Goal: Information Seeking & Learning: Learn about a topic

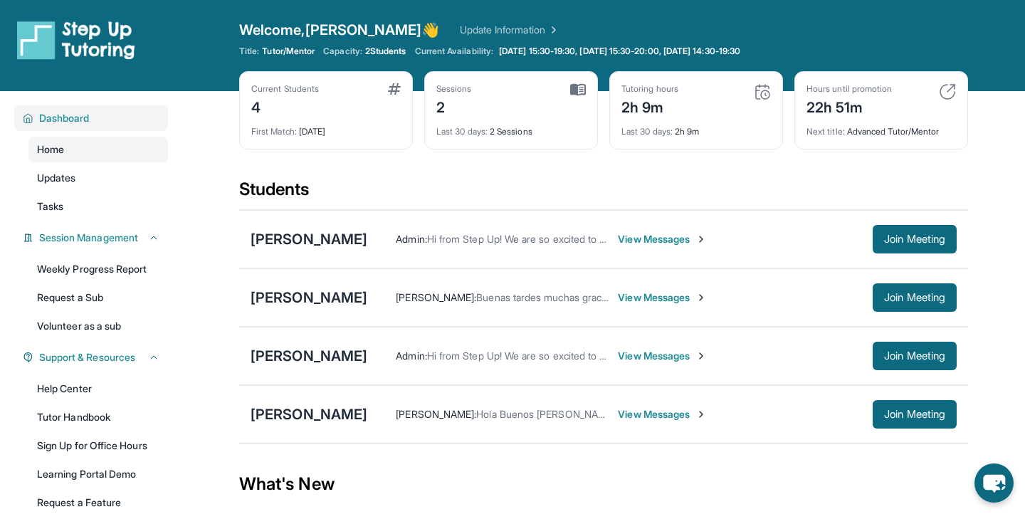
scroll to position [124, 0]
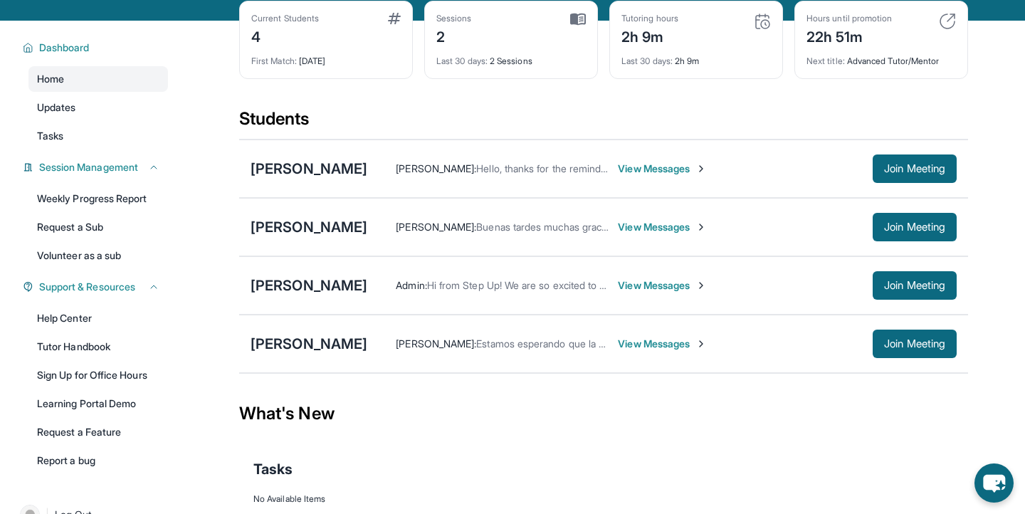
scroll to position [74, 0]
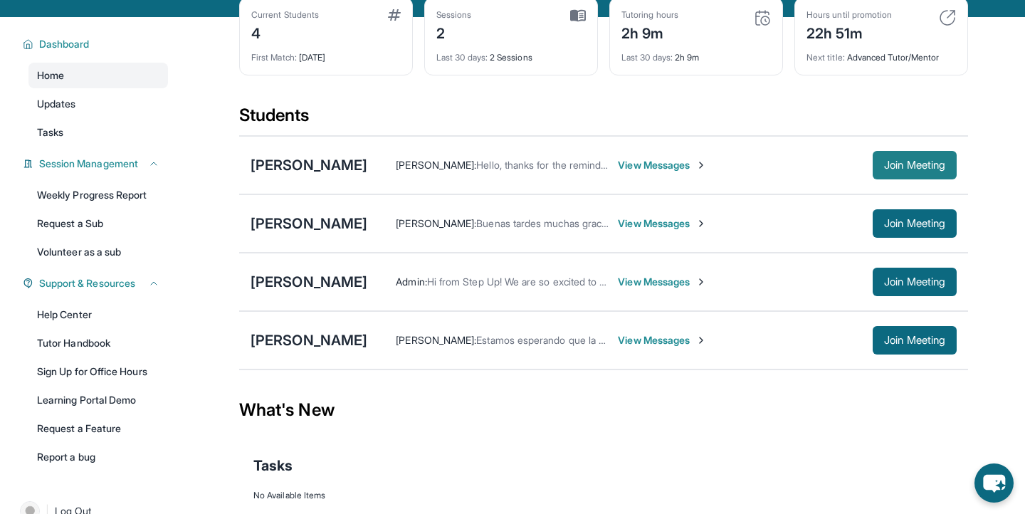
click at [872, 169] on button "Join Meeting" at bounding box center [914, 165] width 84 height 28
click at [345, 165] on div "[PERSON_NAME]" at bounding box center [308, 165] width 117 height 20
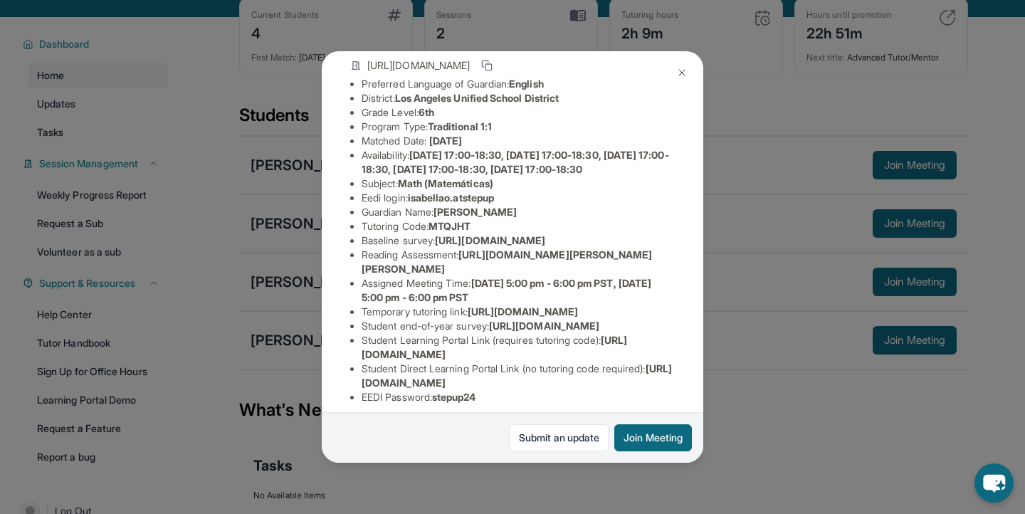
scroll to position [111, 4]
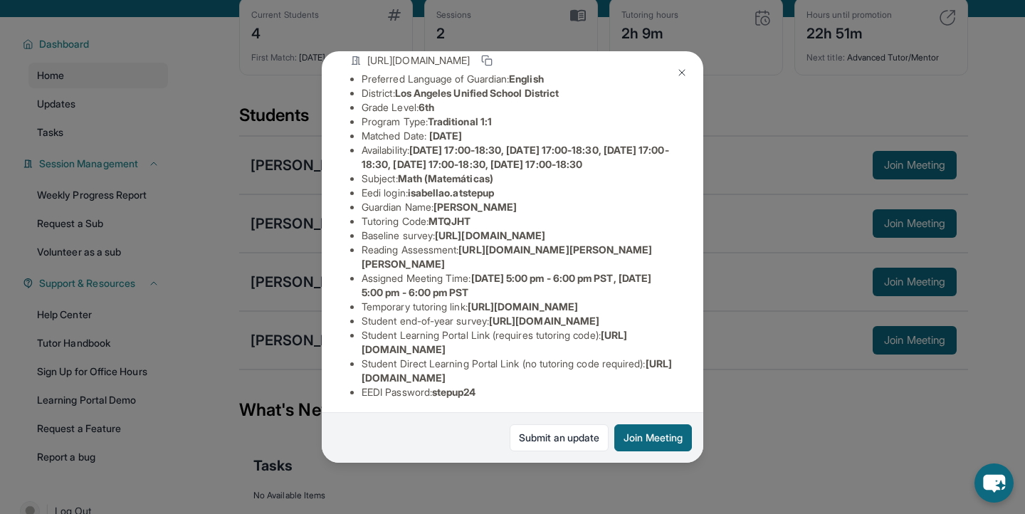
click at [435, 241] on span "[URL][DOMAIN_NAME]" at bounding box center [490, 235] width 110 height 12
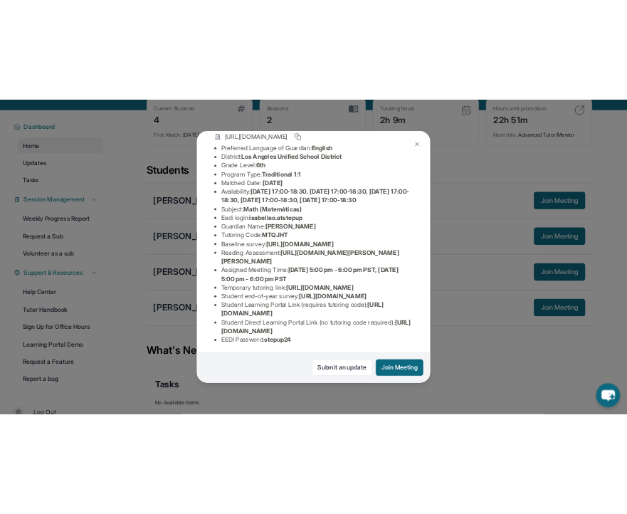
scroll to position [111, 503]
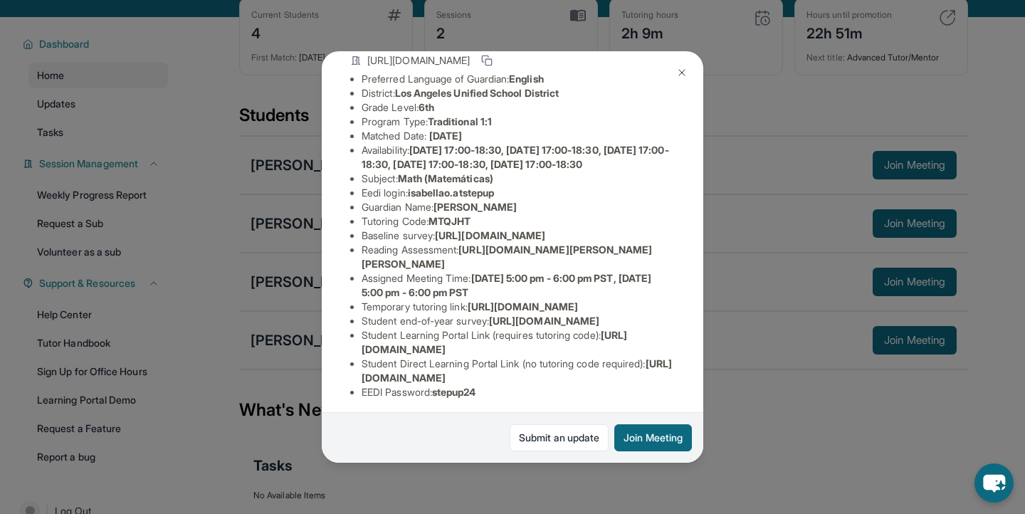
drag, startPoint x: 360, startPoint y: 250, endPoint x: 704, endPoint y: 295, distance: 346.6
click at [704, 295] on div "[PERSON_NAME] Guardian: [PERSON_NAME] Student Information [URL][DOMAIN_NAME] Pr…" at bounding box center [512, 257] width 1025 height 514
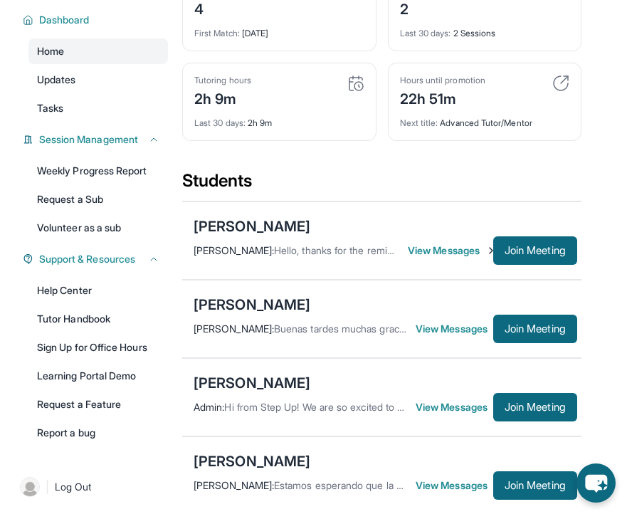
scroll to position [112, 0]
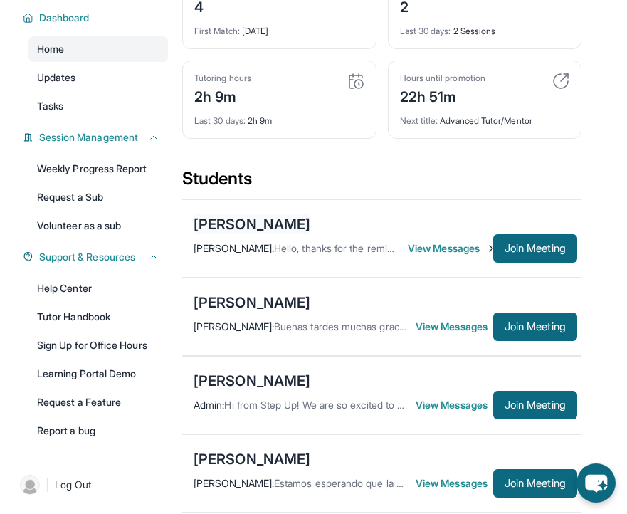
click at [277, 233] on div "[PERSON_NAME]" at bounding box center [252, 224] width 117 height 20
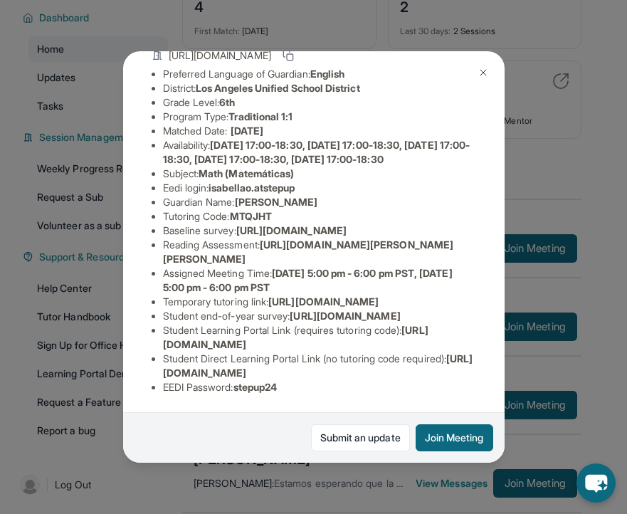
scroll to position [168, 0]
click at [251, 224] on span "https://airtable.com/apprlfn8WjpjBUn2G/shrK0QR6AaNyG5psY?prefill_Type%20of%20Fo…" at bounding box center [291, 230] width 110 height 12
copy li "Baseline survey : https://airtable.com/apprlfn8WjpjBUn2G/shrK0QR6AaNyG5psY?pref…"
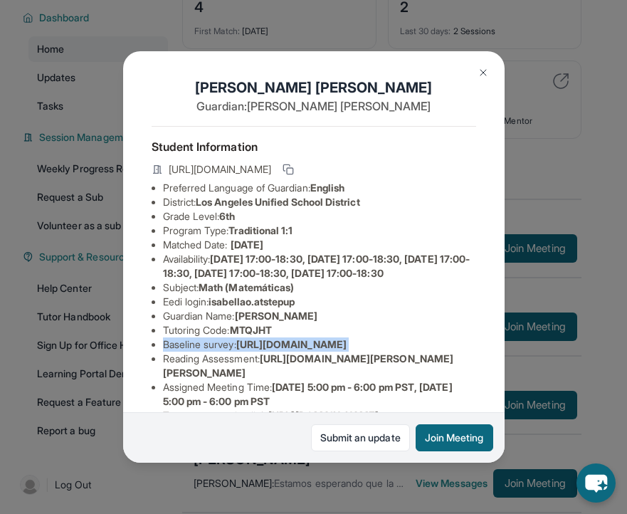
scroll to position [0, 4]
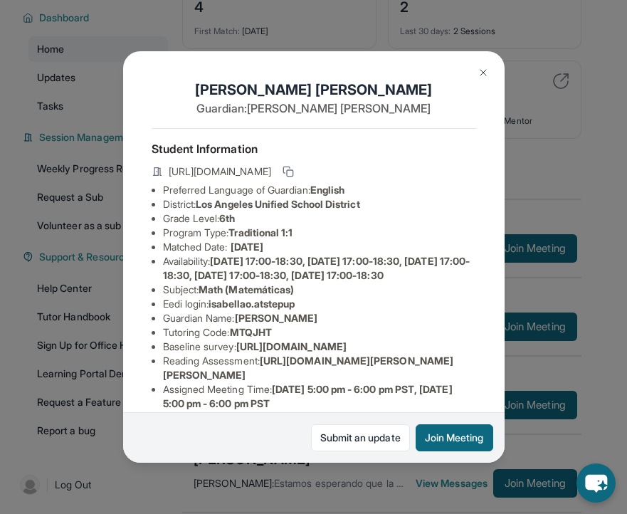
click at [287, 295] on span "Math (Matemáticas)" at bounding box center [246, 289] width 95 height 12
click at [218, 283] on li "Availability: Monday 17:00-18:30, Tuesday 17:00-18:30, Wednesday 17:00-18:30, T…" at bounding box center [319, 268] width 313 height 28
drag, startPoint x: 201, startPoint y: 305, endPoint x: 311, endPoint y: 307, distance: 110.3
click at [311, 297] on li "Subject : Math (Matemáticas)" at bounding box center [319, 290] width 313 height 14
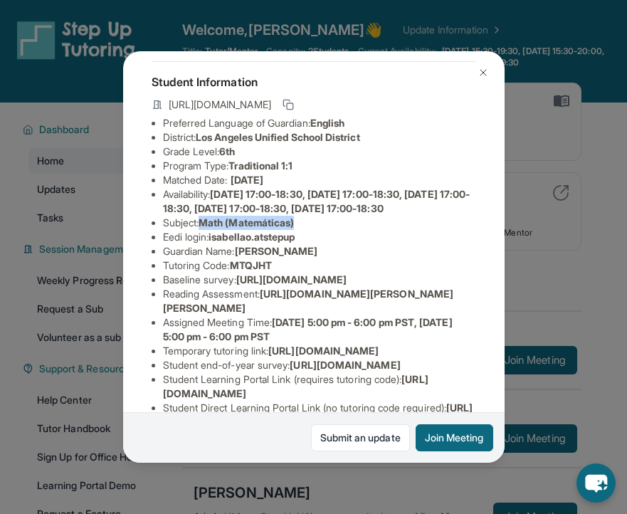
scroll to position [80, 4]
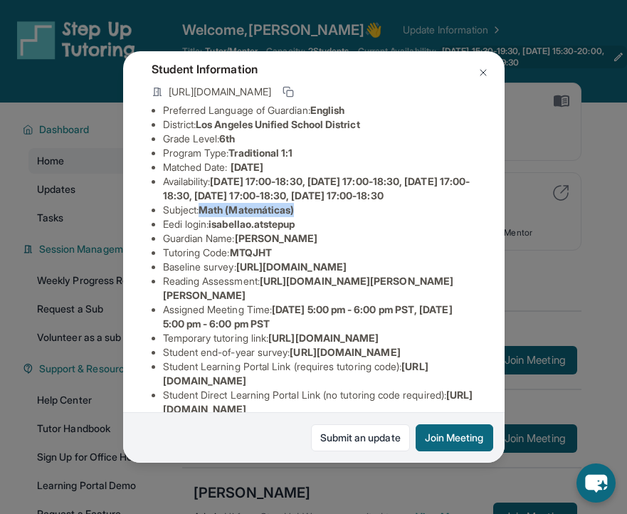
click at [479, 66] on button at bounding box center [483, 72] width 28 height 28
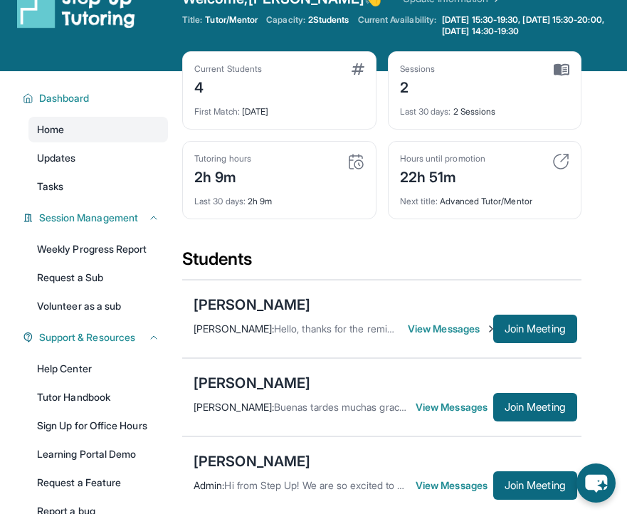
scroll to position [41, 0]
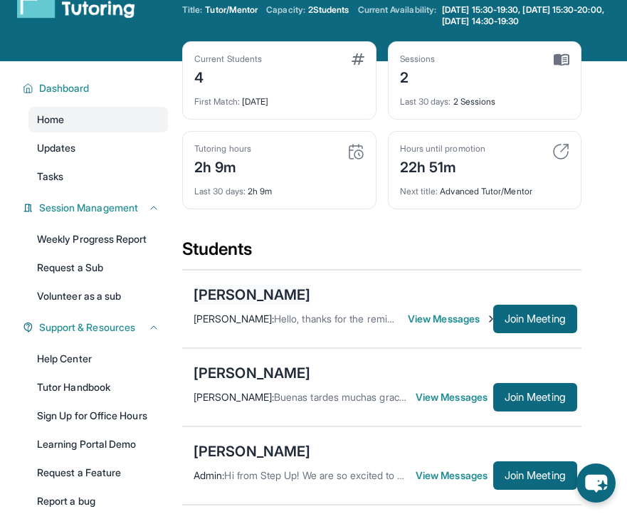
click at [285, 291] on div "[PERSON_NAME]" at bounding box center [252, 295] width 117 height 20
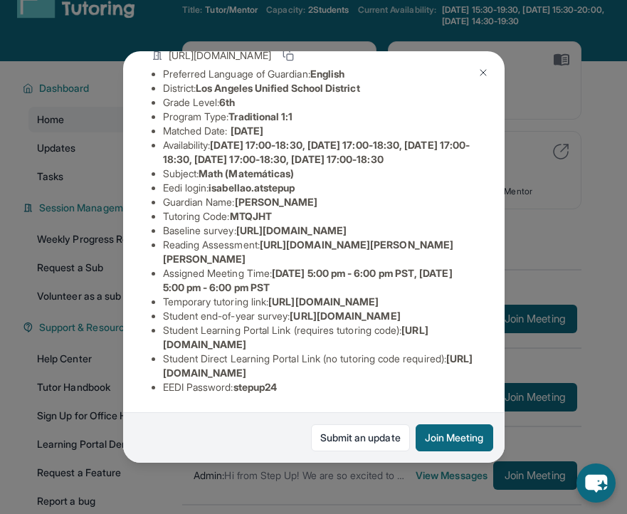
scroll to position [273, 0]
